Goal: Find contact information: Find contact information

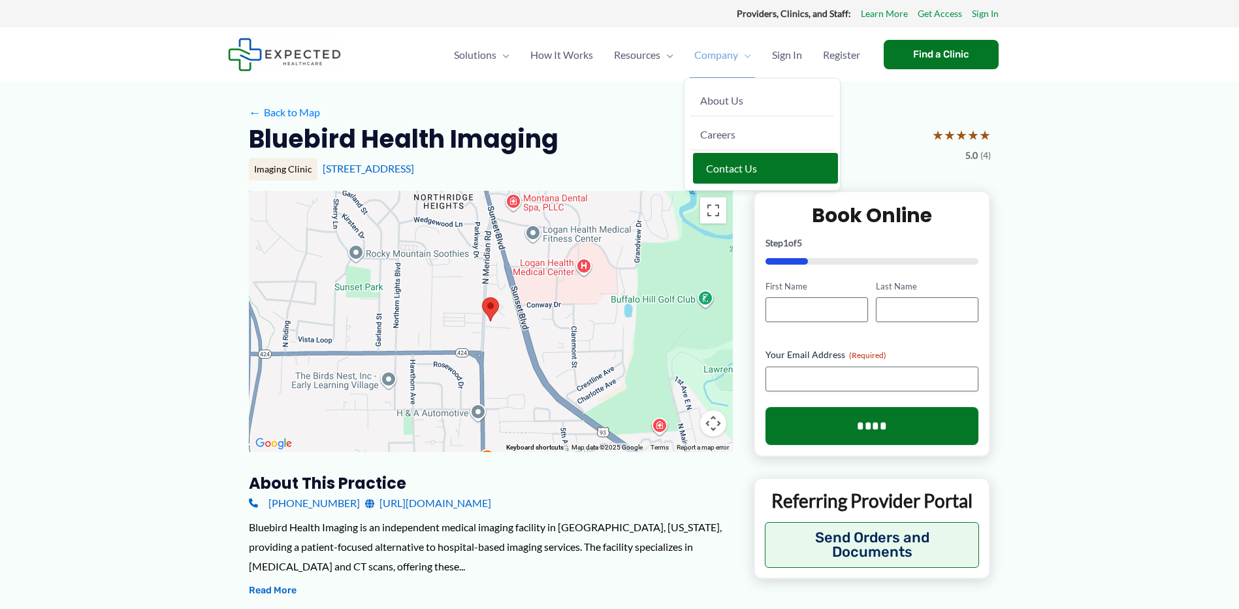
click at [740, 177] on link "Contact Us" at bounding box center [765, 168] width 145 height 31
